Goal: Information Seeking & Learning: Learn about a topic

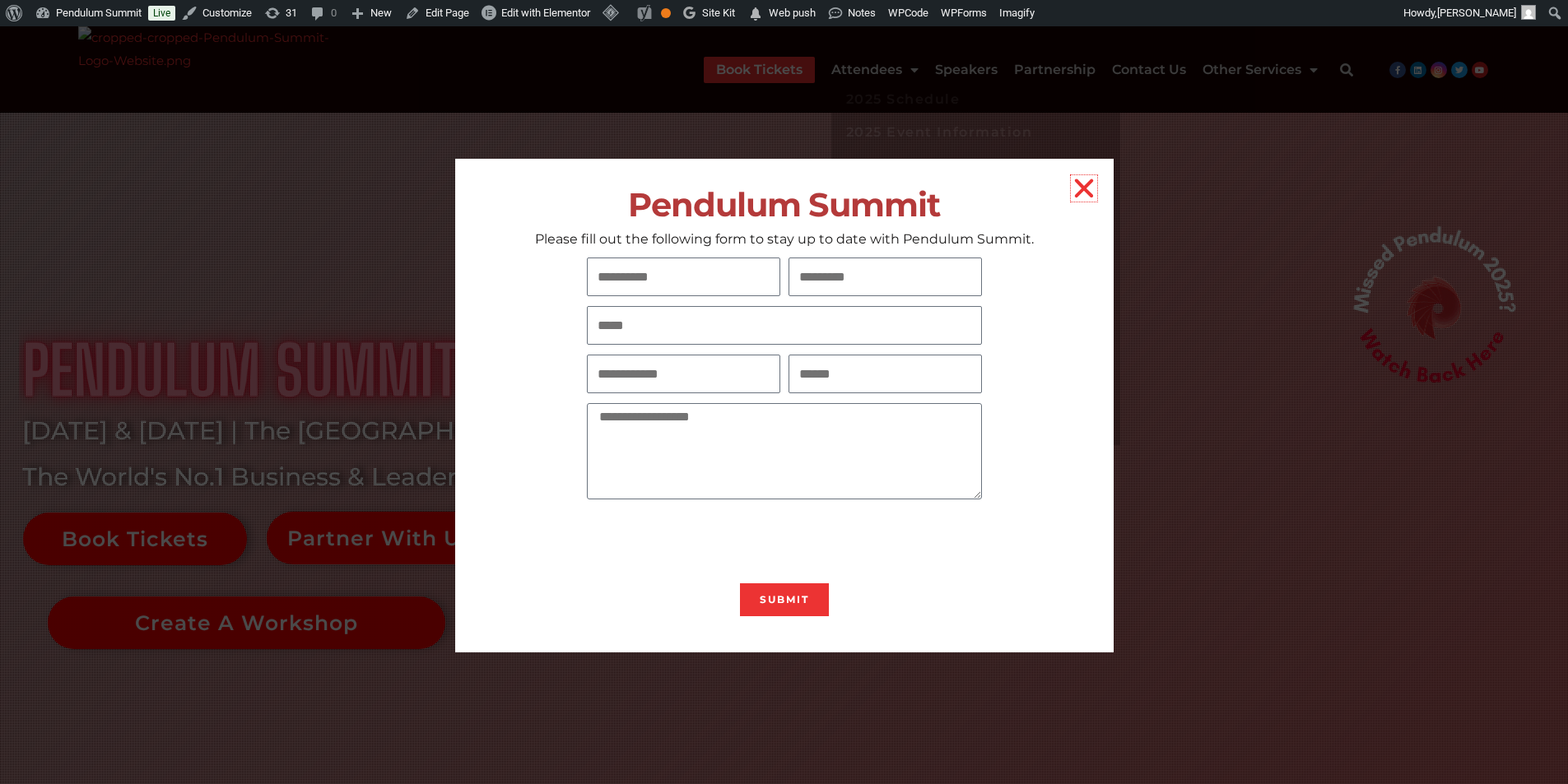
click at [1087, 185] on icon "Close" at bounding box center [1084, 188] width 26 height 26
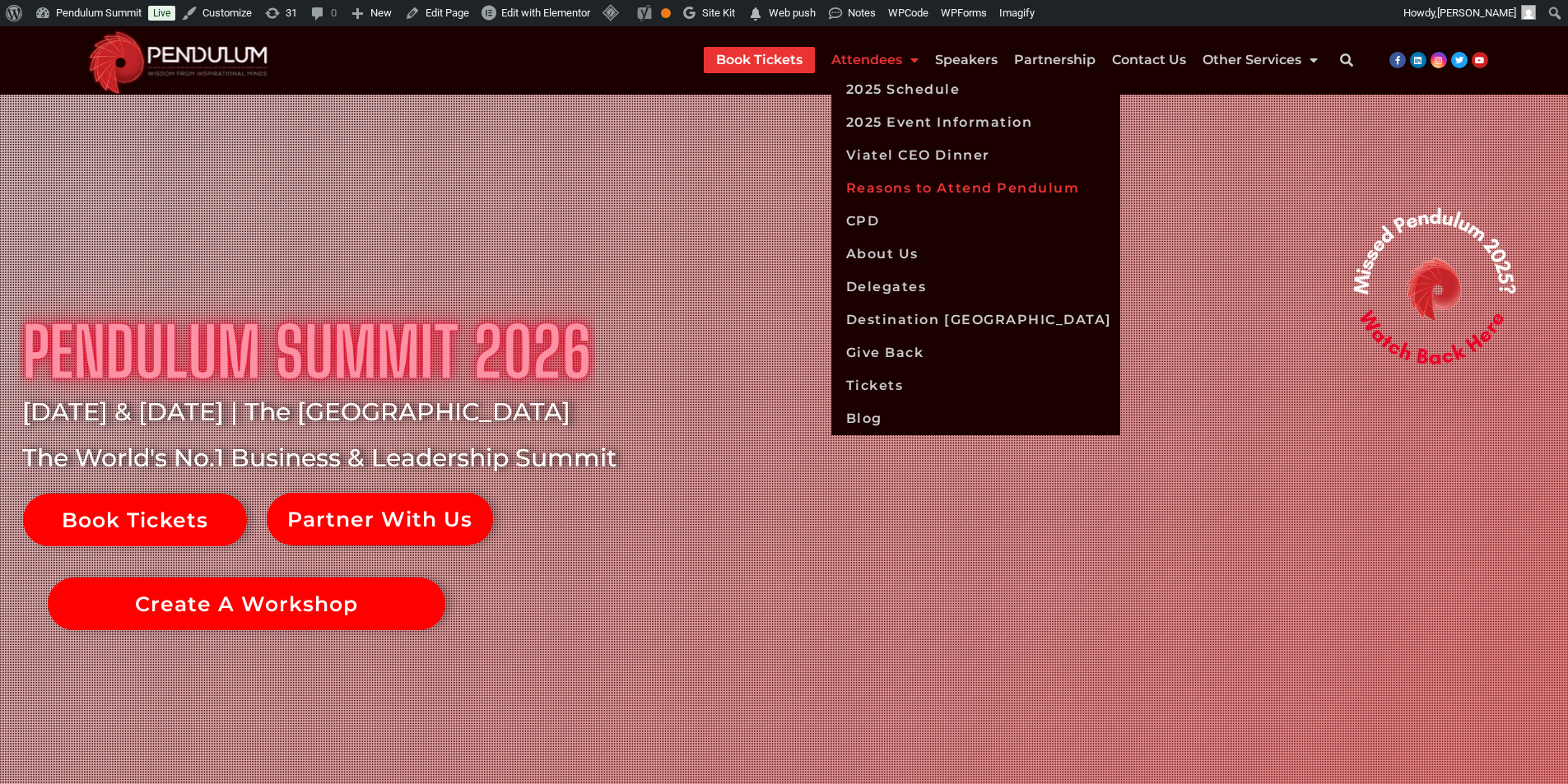
click at [919, 182] on link "Reasons to Attend Pendulum" at bounding box center [975, 188] width 289 height 33
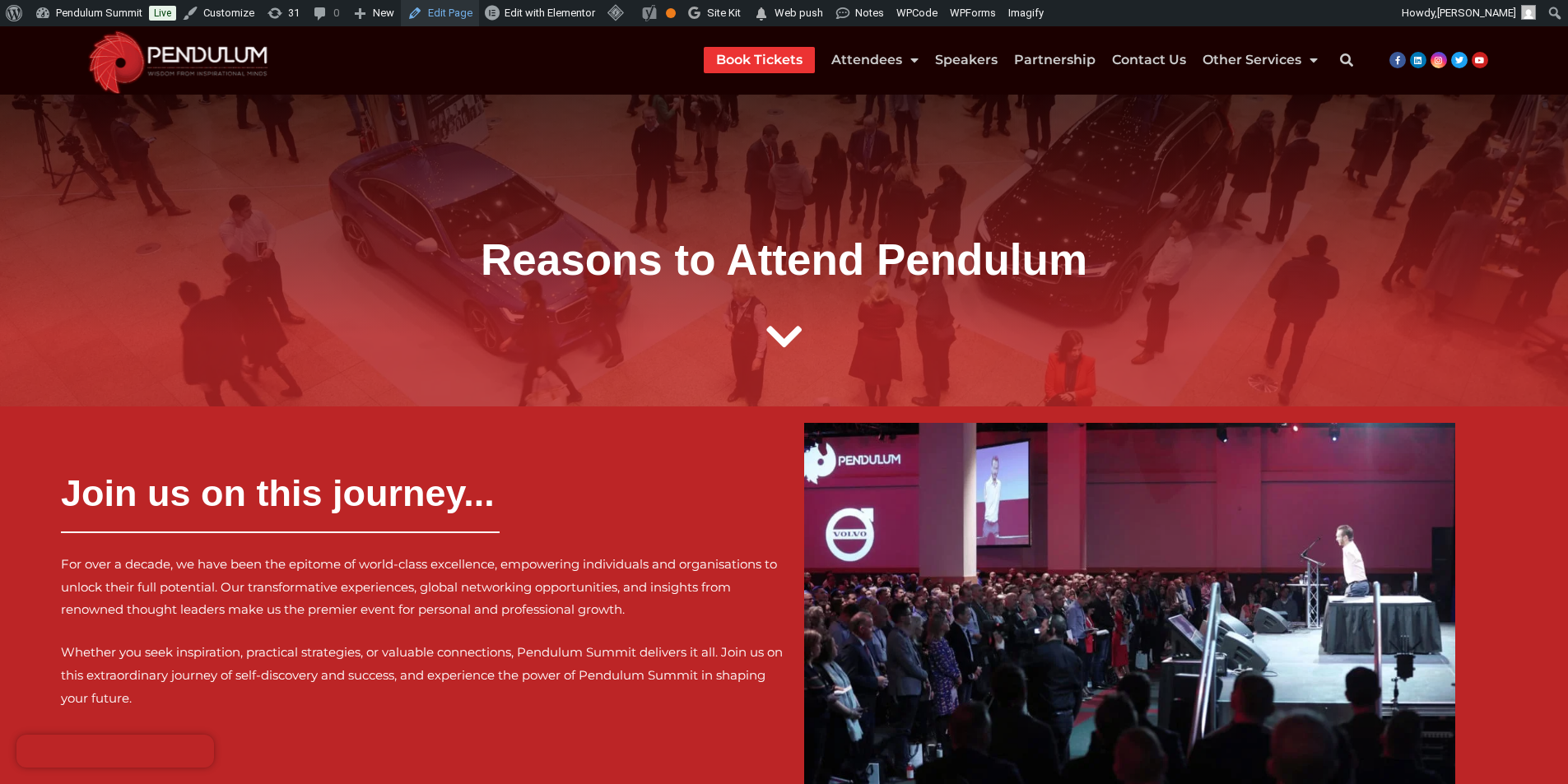
click at [457, 11] on link "Edit Page" at bounding box center [439, 13] width 78 height 26
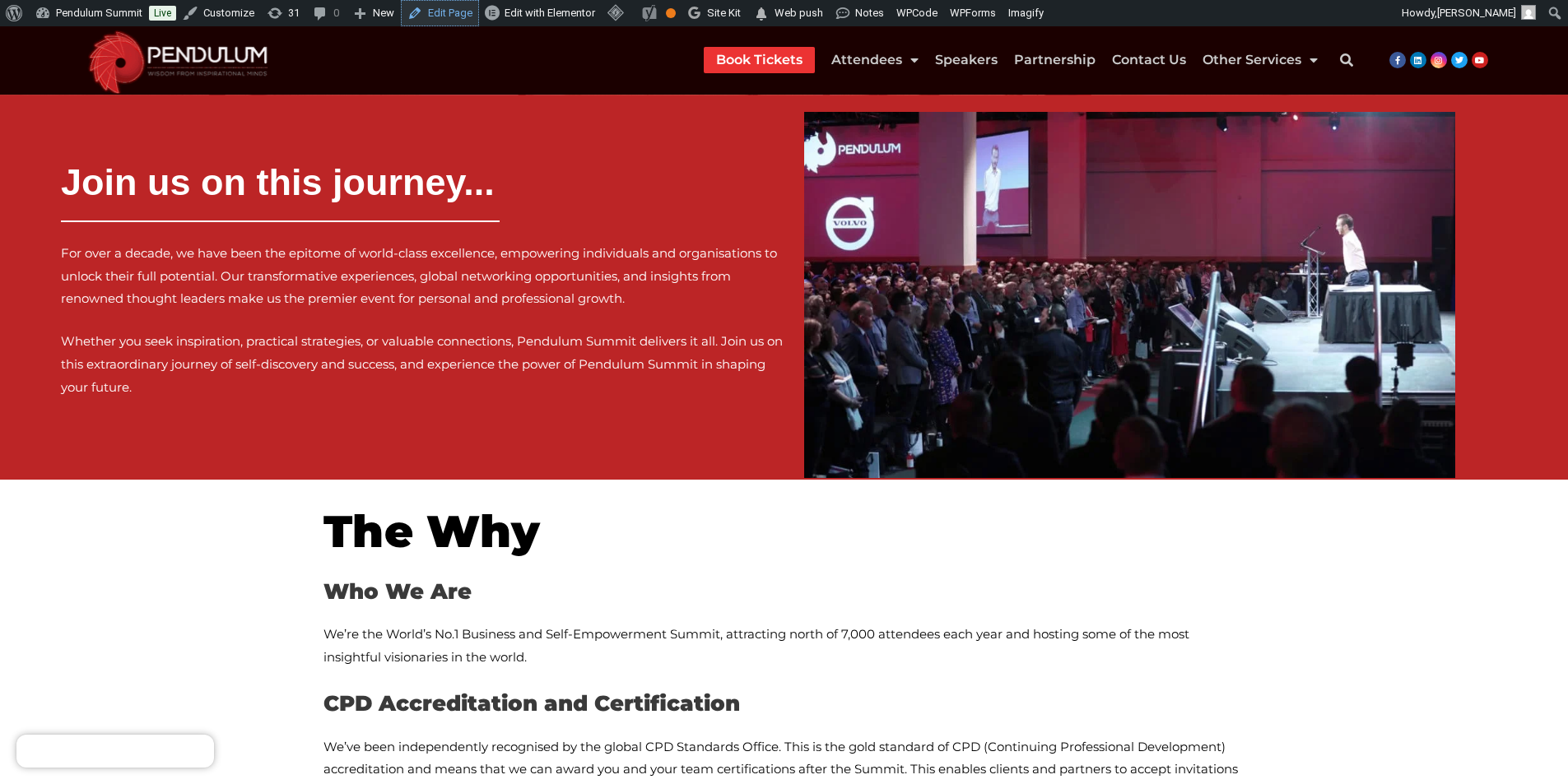
scroll to position [411, 0]
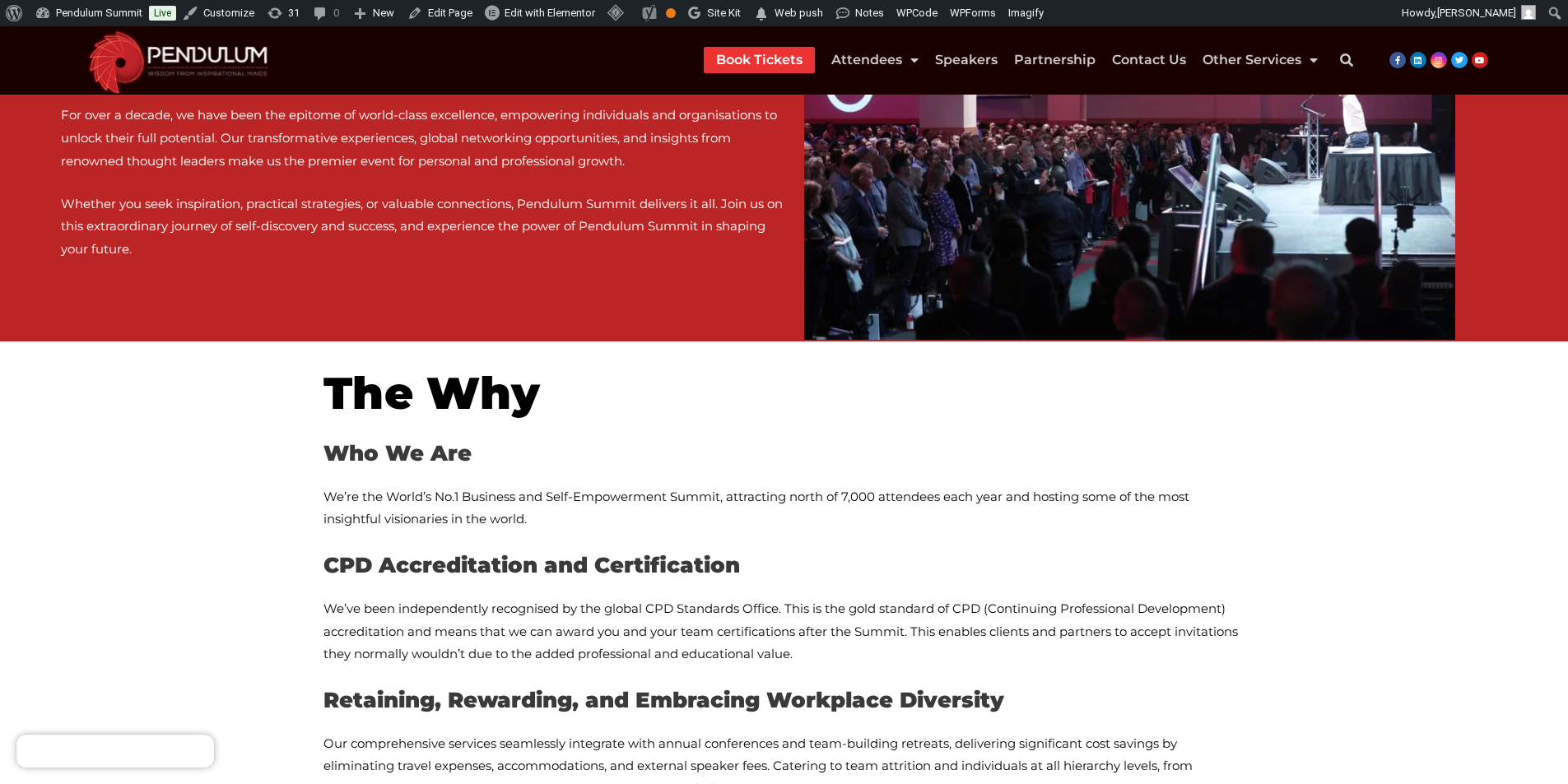
scroll to position [411, 0]
